Goal: Task Accomplishment & Management: Manage account settings

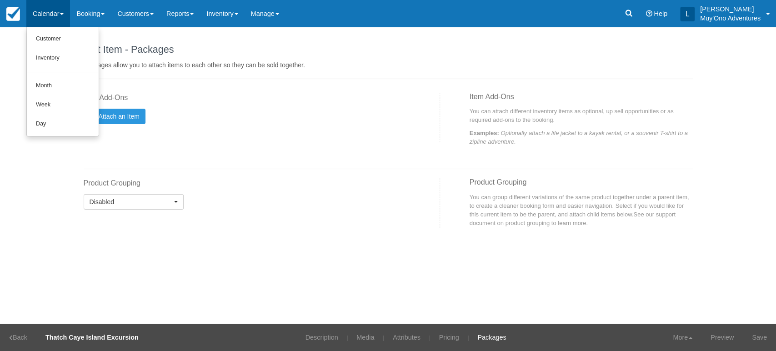
click at [62, 17] on link "Calendar" at bounding box center [48, 13] width 44 height 27
click at [62, 15] on link "Calendar" at bounding box center [48, 13] width 44 height 27
click at [54, 56] on link "Inventory" at bounding box center [63, 58] width 72 height 19
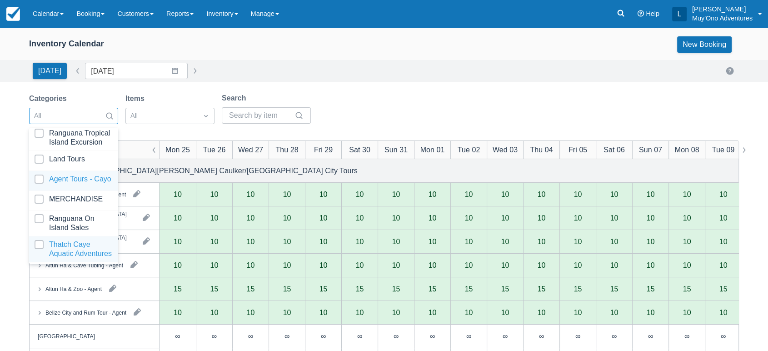
scroll to position [90, 0]
click at [65, 240] on div at bounding box center [74, 249] width 78 height 18
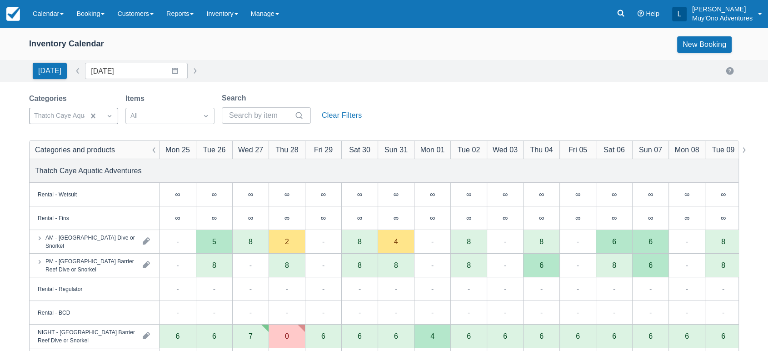
click at [396, 93] on div "Categories Thatch Caye Aquatic Adventures Items All Search Clear Filters" at bounding box center [384, 111] width 710 height 37
